Goal: Ask a question

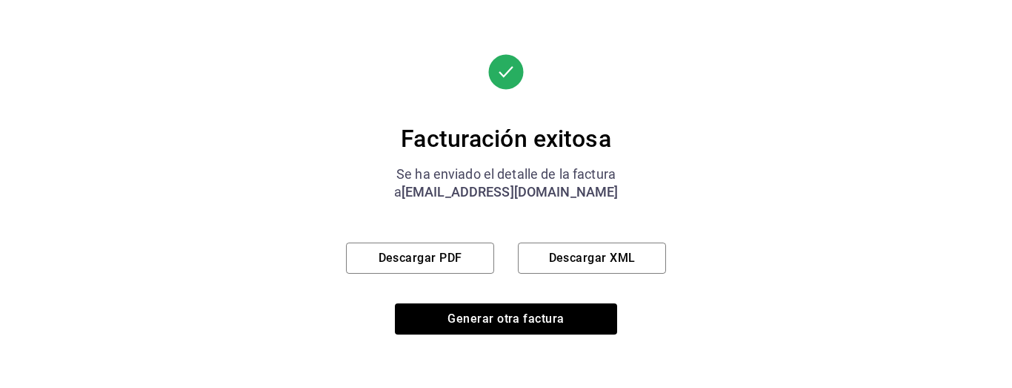
scroll to position [876, 0]
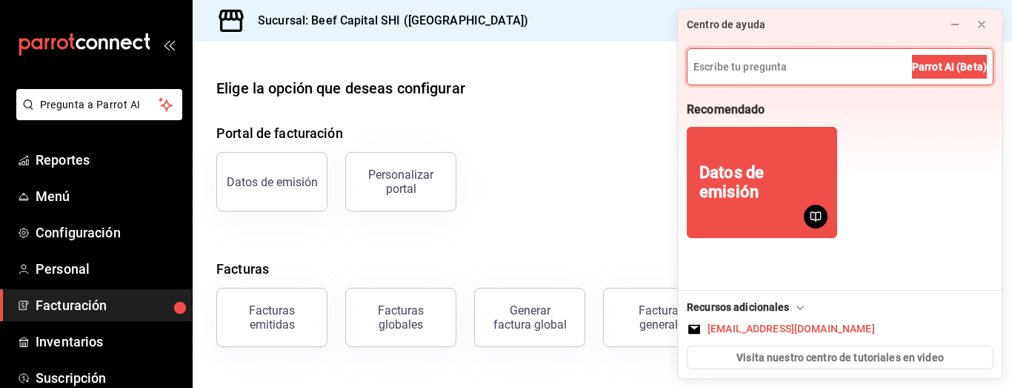
scroll to position [172, 0]
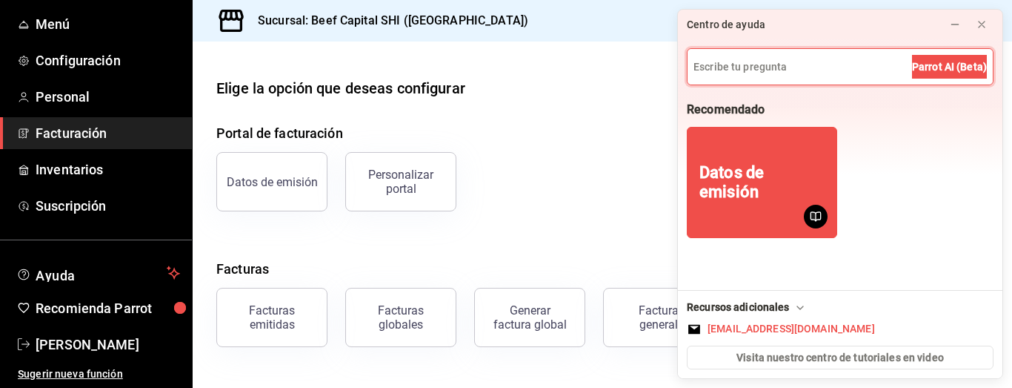
click at [873, 65] on input at bounding box center [840, 67] width 305 height 36
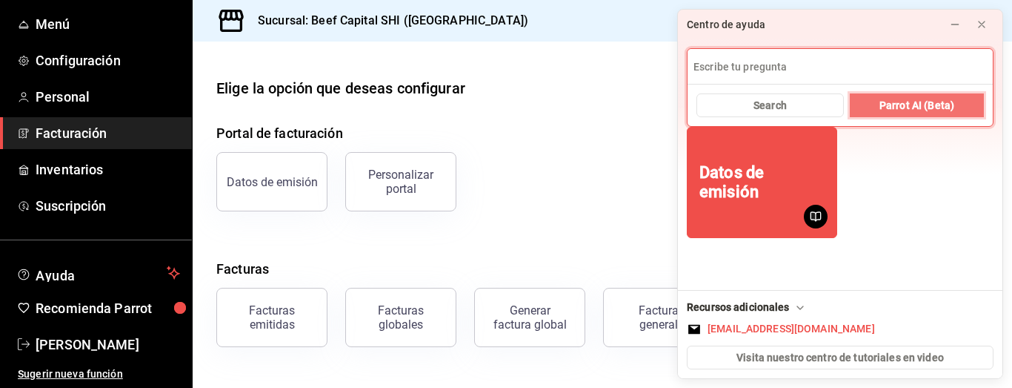
click at [876, 107] on button "Parrot AI (Beta)" at bounding box center [917, 105] width 134 height 24
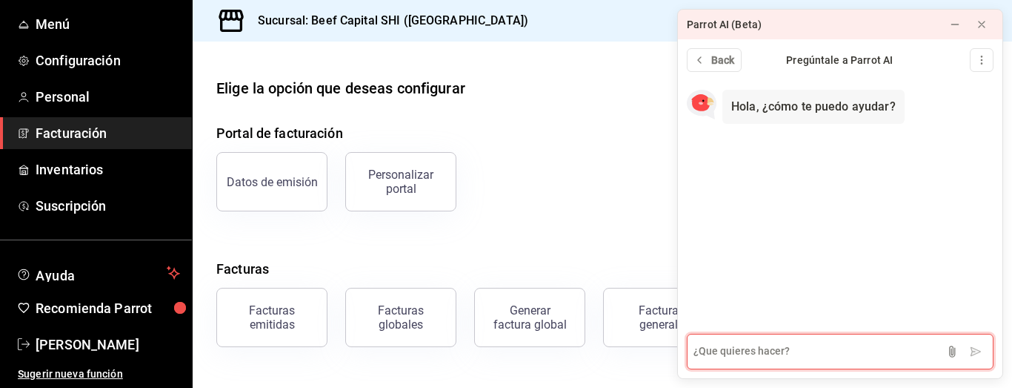
click at [767, 335] on textarea at bounding box center [840, 352] width 307 height 36
type textarea "cancelar orden"
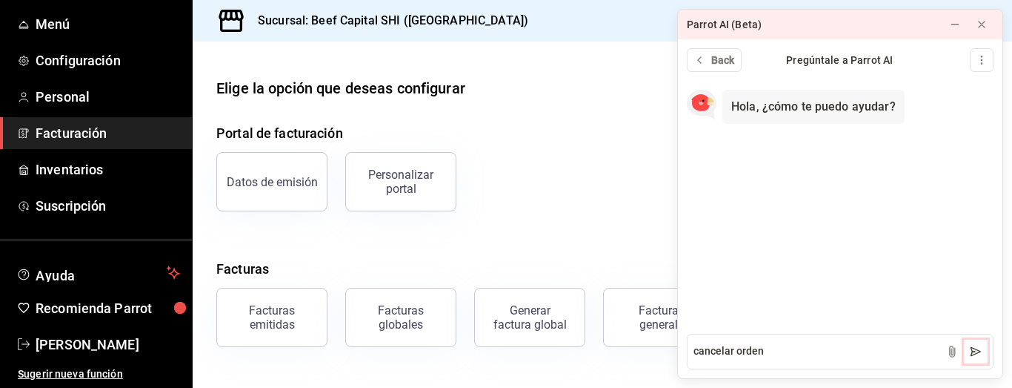
click at [976, 353] on icon at bounding box center [977, 351] width 10 height 8
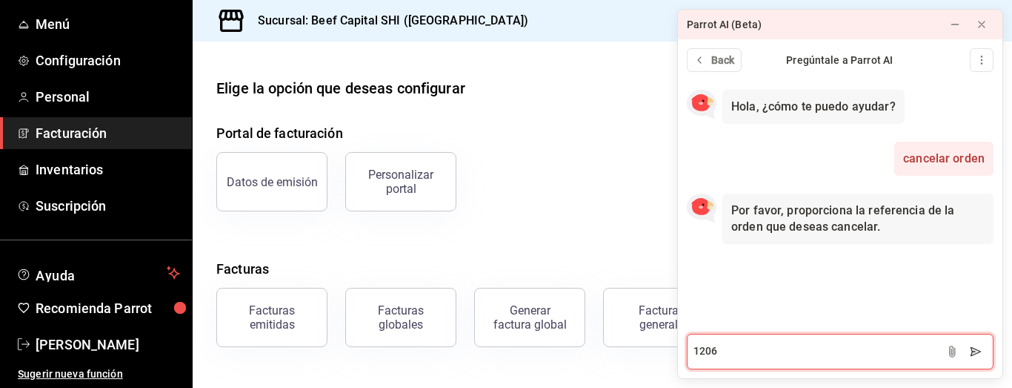
type textarea "1206"
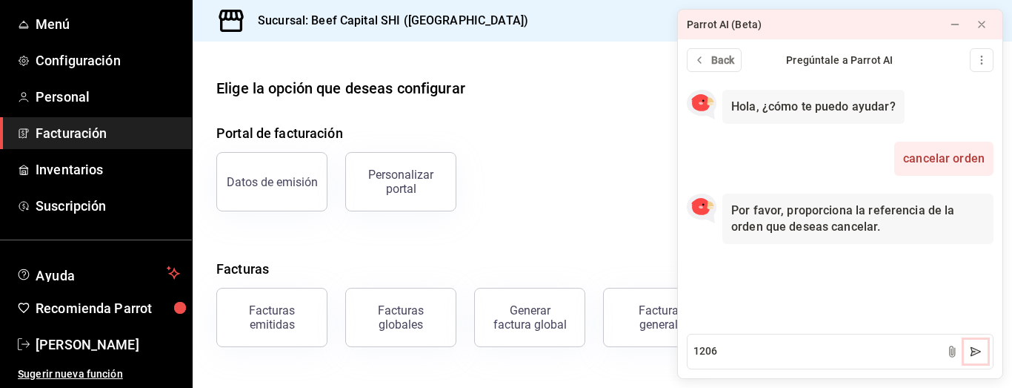
click at [979, 353] on icon at bounding box center [976, 351] width 12 height 12
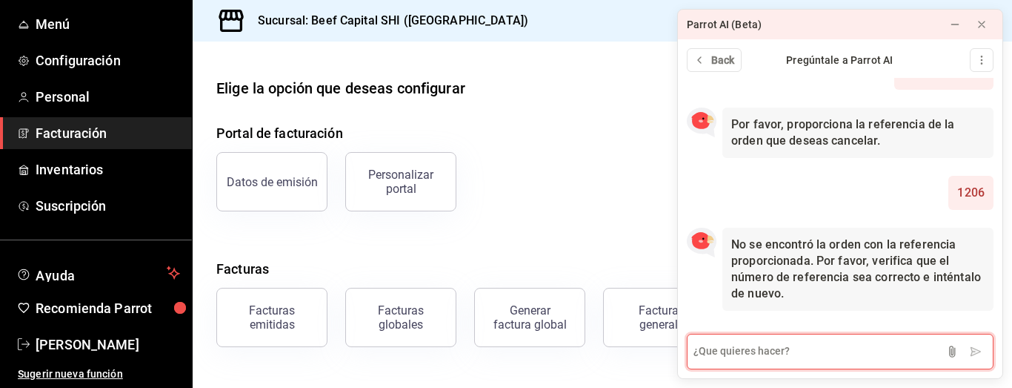
scroll to position [95, 0]
type textarea "3"
type textarea "#270925-p-0001"
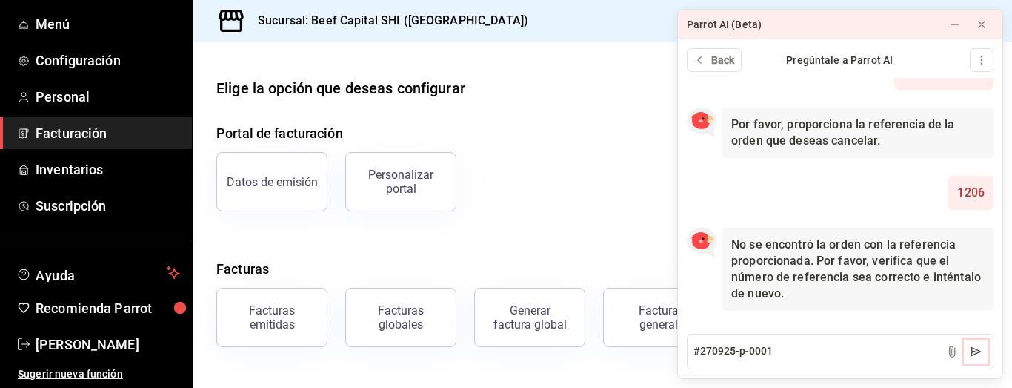
click at [976, 354] on icon at bounding box center [977, 351] width 10 height 8
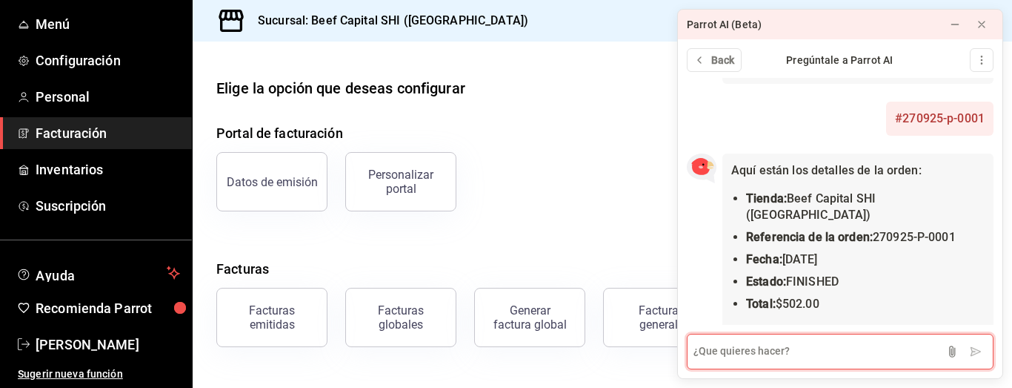
scroll to position [458, 0]
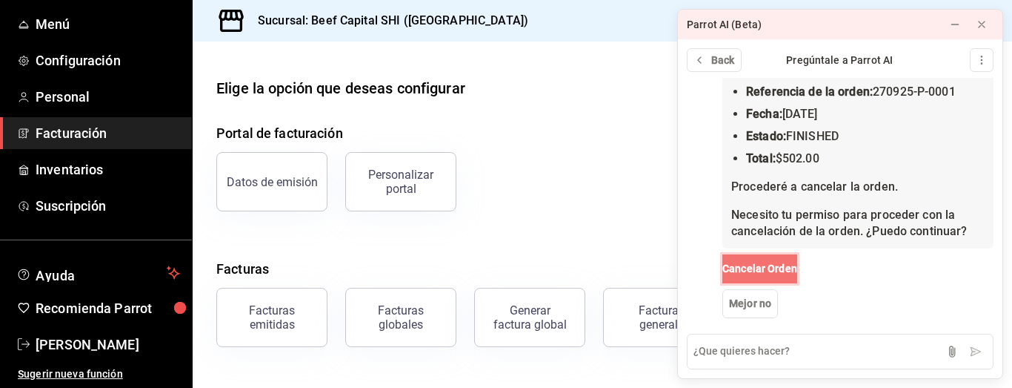
click at [767, 261] on span "Cancelar Orden" at bounding box center [760, 269] width 75 height 16
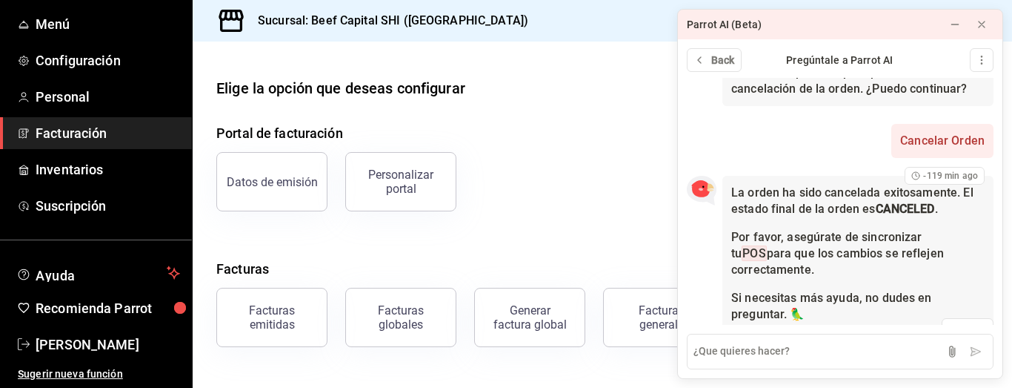
scroll to position [614, 0]
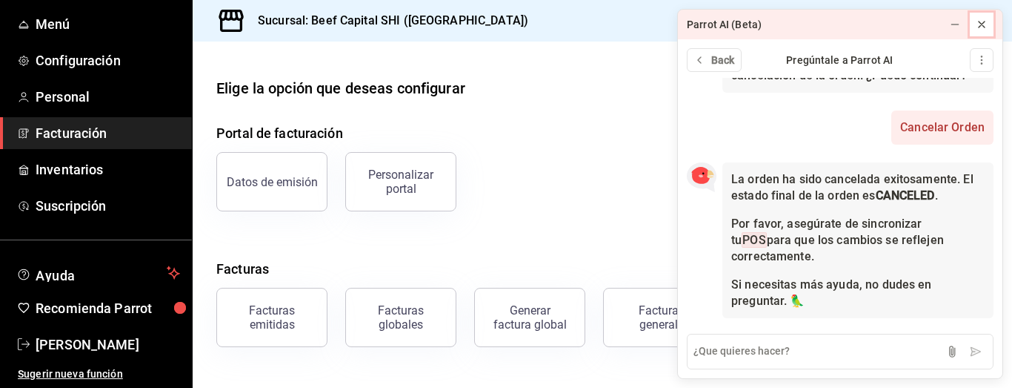
click at [984, 24] on icon at bounding box center [982, 25] width 12 height 12
